Goal: Task Accomplishment & Management: Use online tool/utility

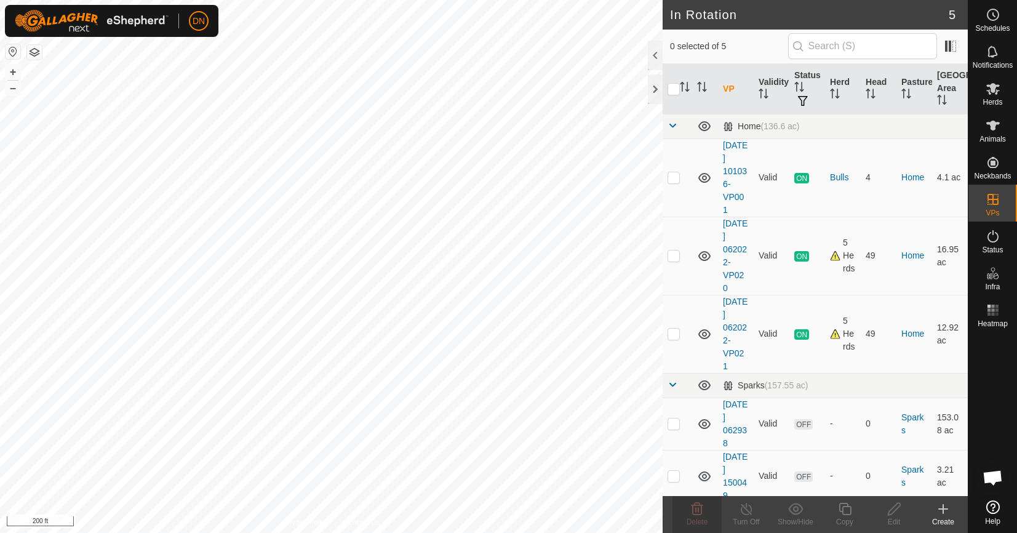
scroll to position [7, 0]
click at [677, 258] on p-checkbox at bounding box center [673, 255] width 12 height 10
click at [696, 510] on icon at bounding box center [697, 508] width 12 height 12
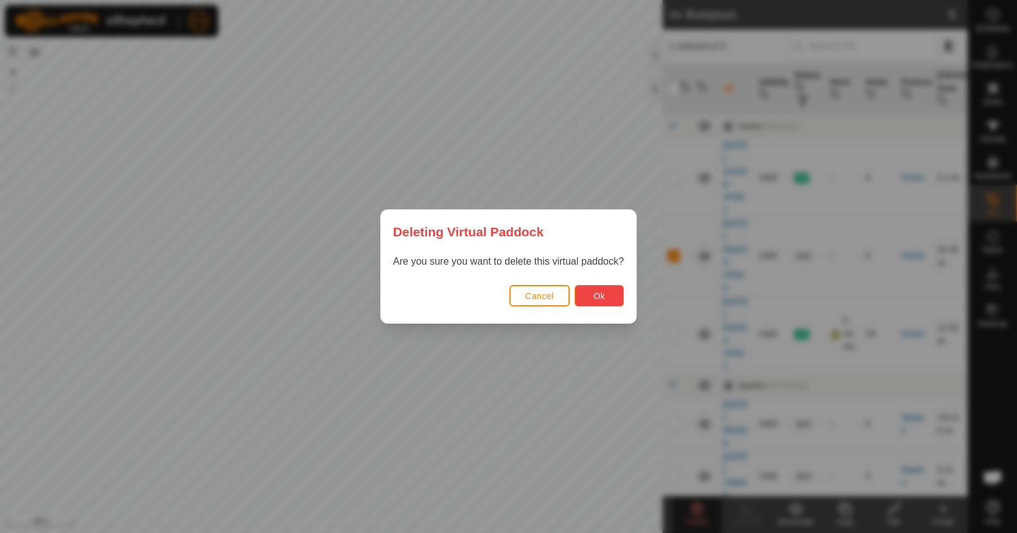
click at [588, 293] on button "Ok" at bounding box center [598, 296] width 49 height 22
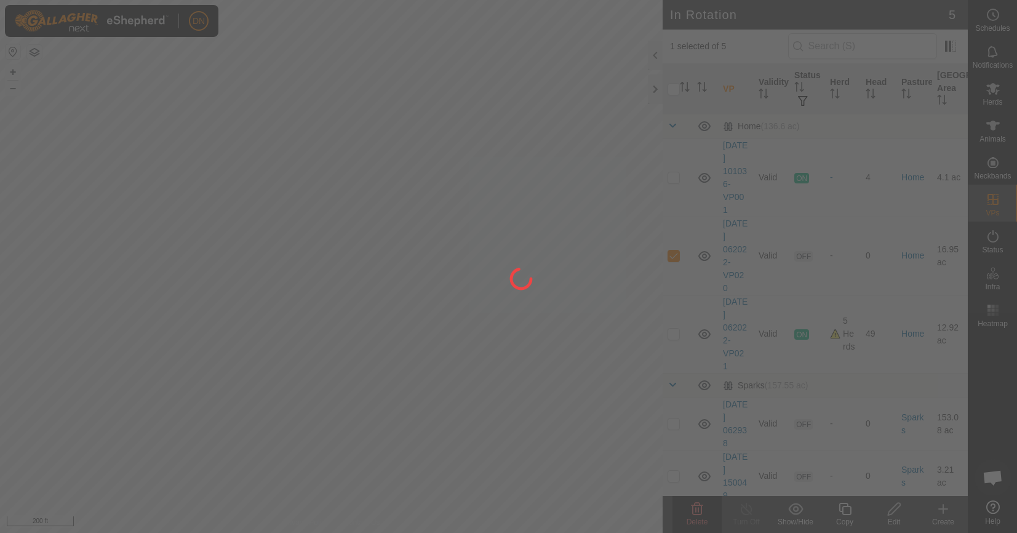
checkbox input "false"
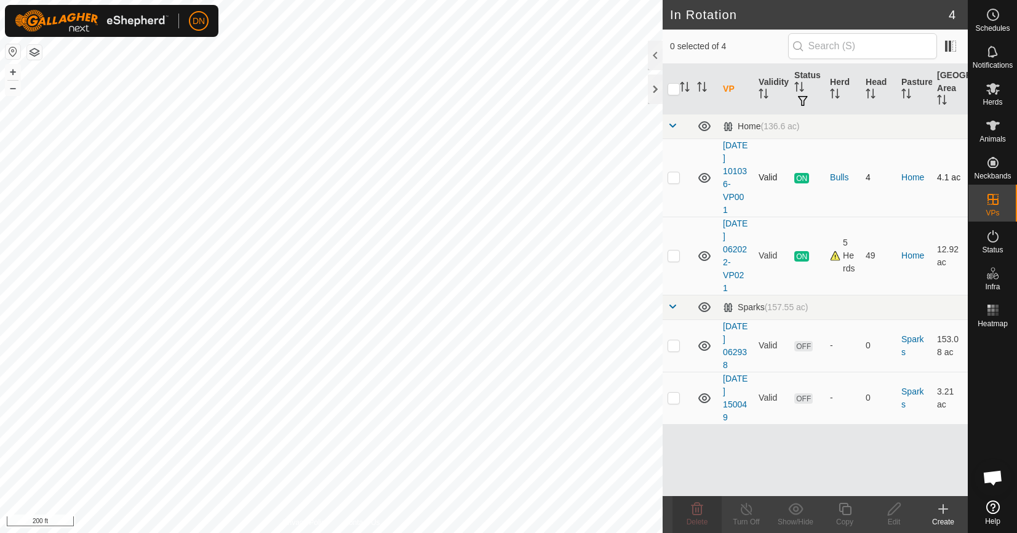
click at [676, 172] on p-checkbox at bounding box center [673, 177] width 12 height 10
checkbox input "true"
click at [846, 509] on icon at bounding box center [844, 508] width 15 height 15
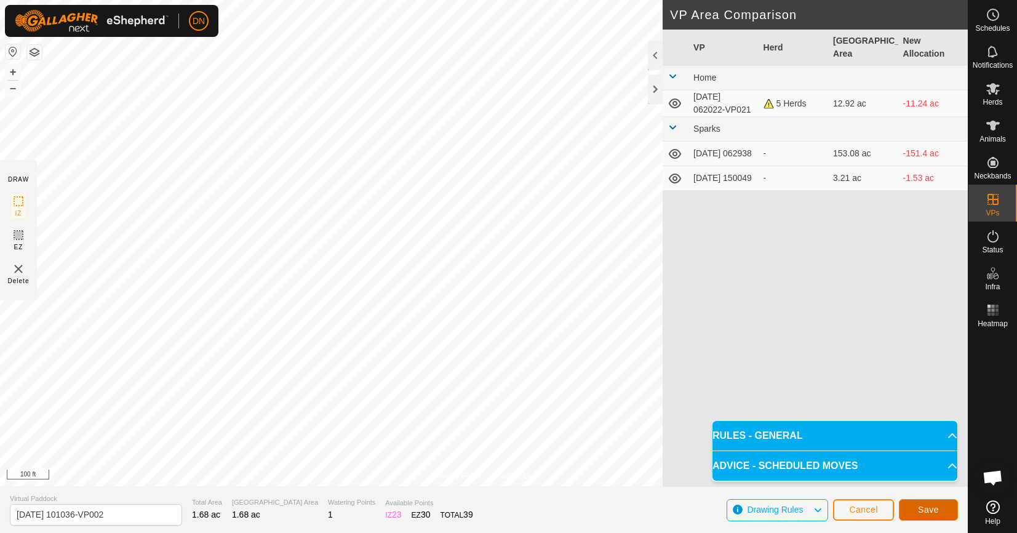
click at [923, 506] on span "Save" at bounding box center [928, 509] width 21 height 10
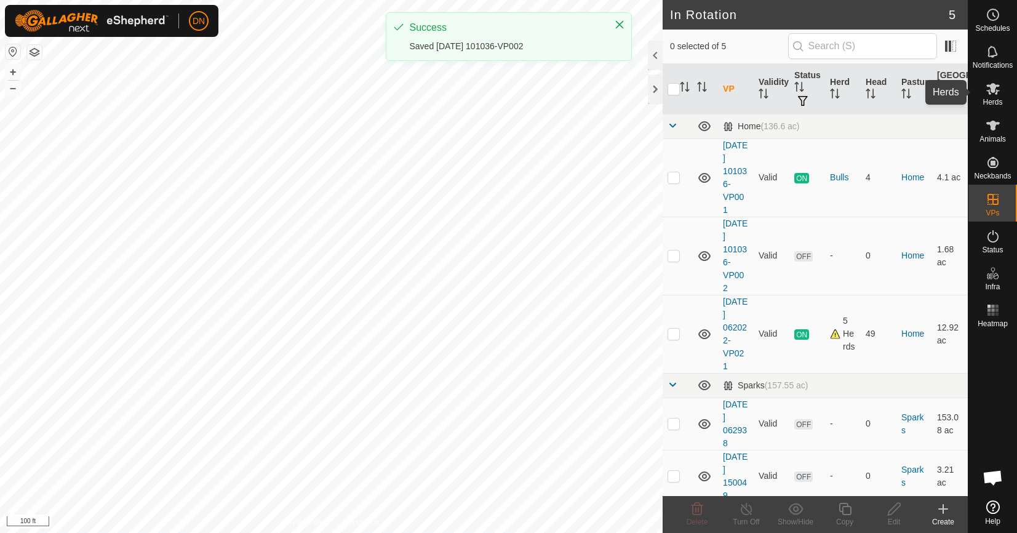
click at [999, 97] on es-mob-svg-icon at bounding box center [993, 89] width 22 height 20
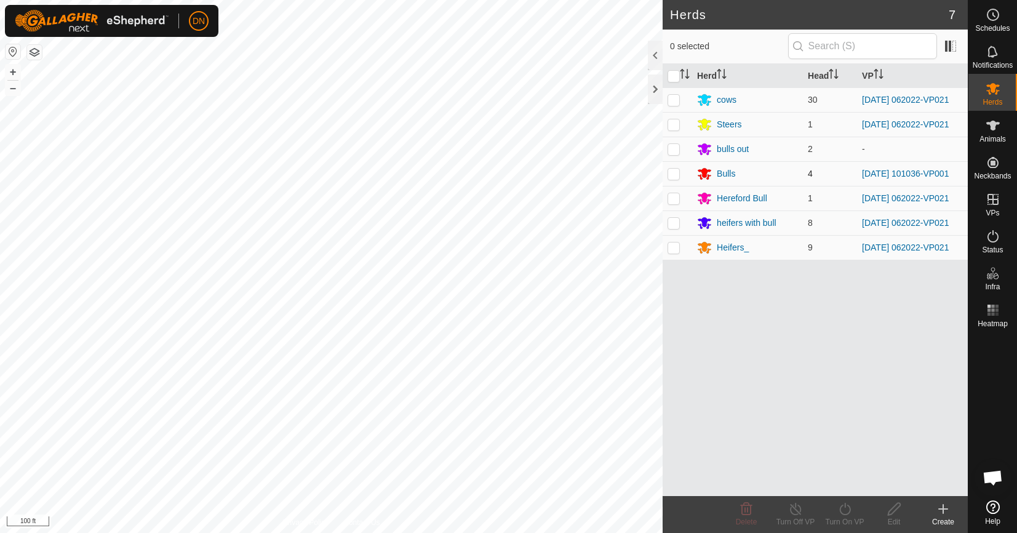
click at [676, 175] on p-checkbox at bounding box center [673, 174] width 12 height 10
checkbox input "true"
click at [845, 507] on icon at bounding box center [844, 508] width 11 height 12
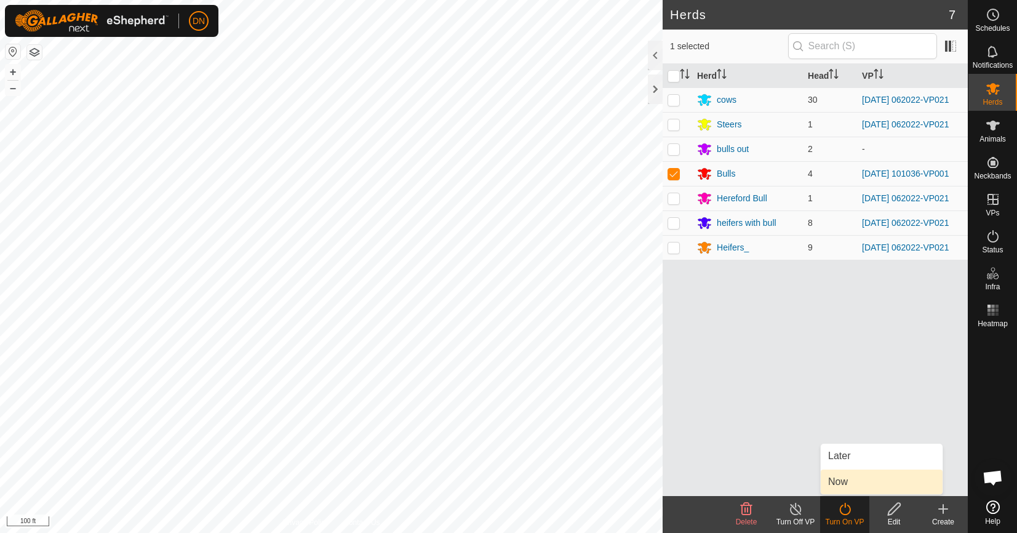
click at [849, 482] on link "Now" at bounding box center [881, 481] width 122 height 25
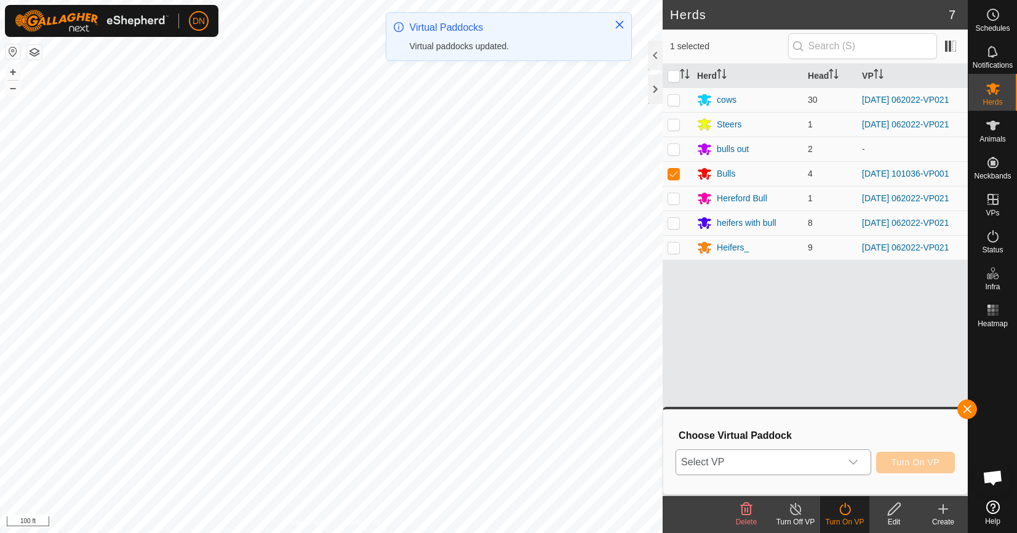
click at [846, 464] on div "dropdown trigger" at bounding box center [853, 462] width 25 height 25
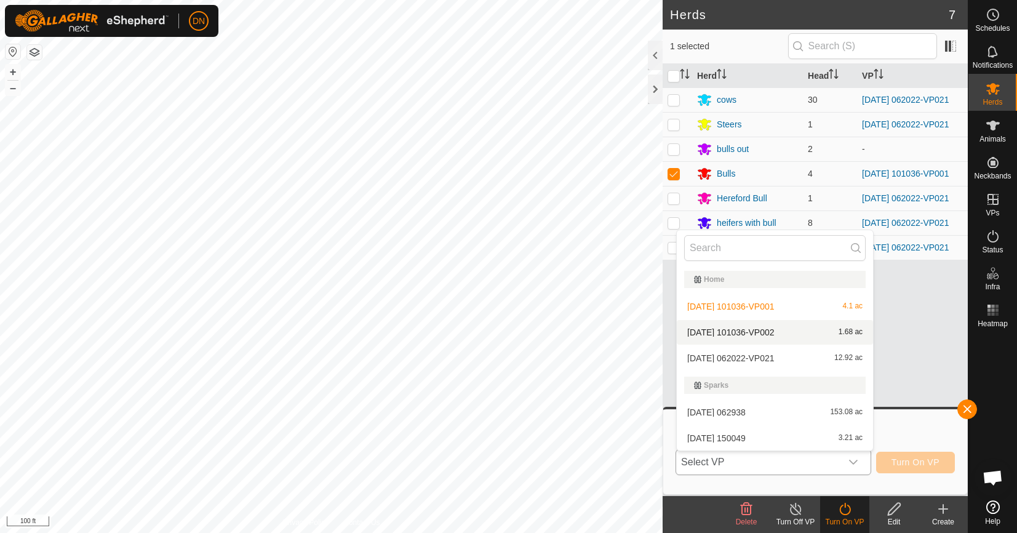
click at [798, 329] on li "2025-08-03 101036-VP002 1.68 ac" at bounding box center [775, 332] width 196 height 25
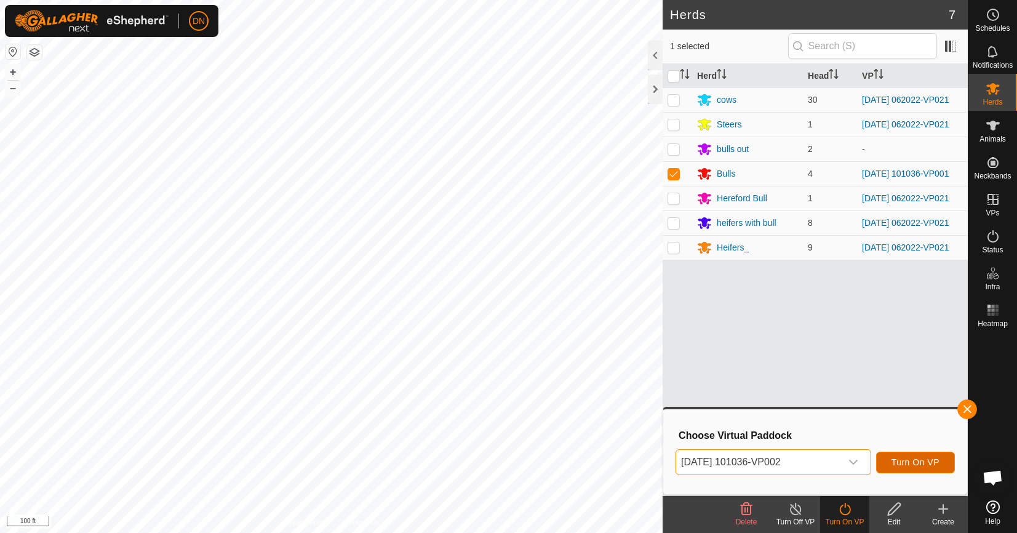
click at [923, 457] on span "Turn On VP" at bounding box center [915, 462] width 48 height 10
